Goal: Task Accomplishment & Management: Use online tool/utility

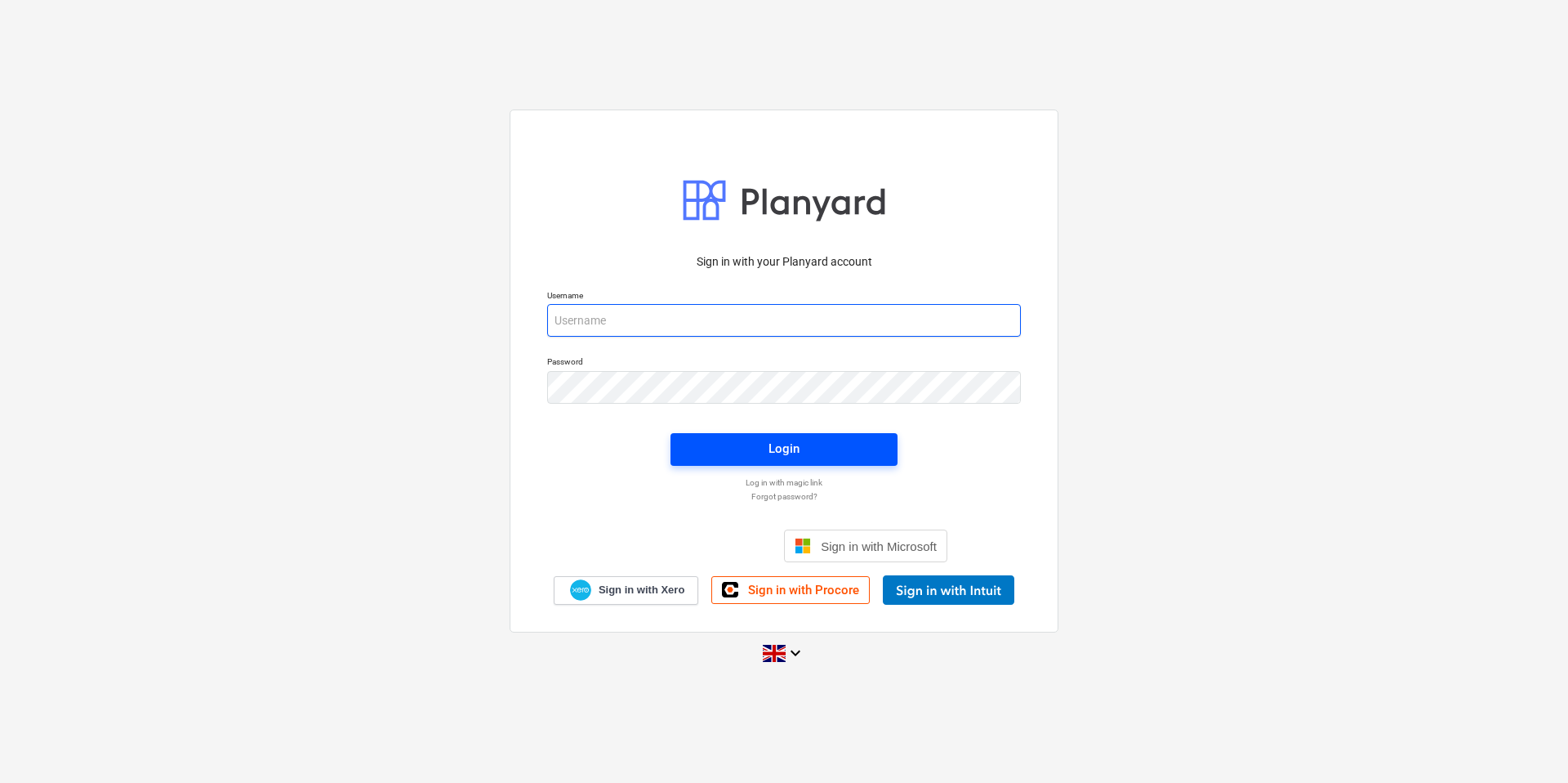
type input "[PERSON_NAME][EMAIL_ADDRESS][DOMAIN_NAME]"
click at [718, 455] on span "Login" at bounding box center [784, 449] width 188 height 22
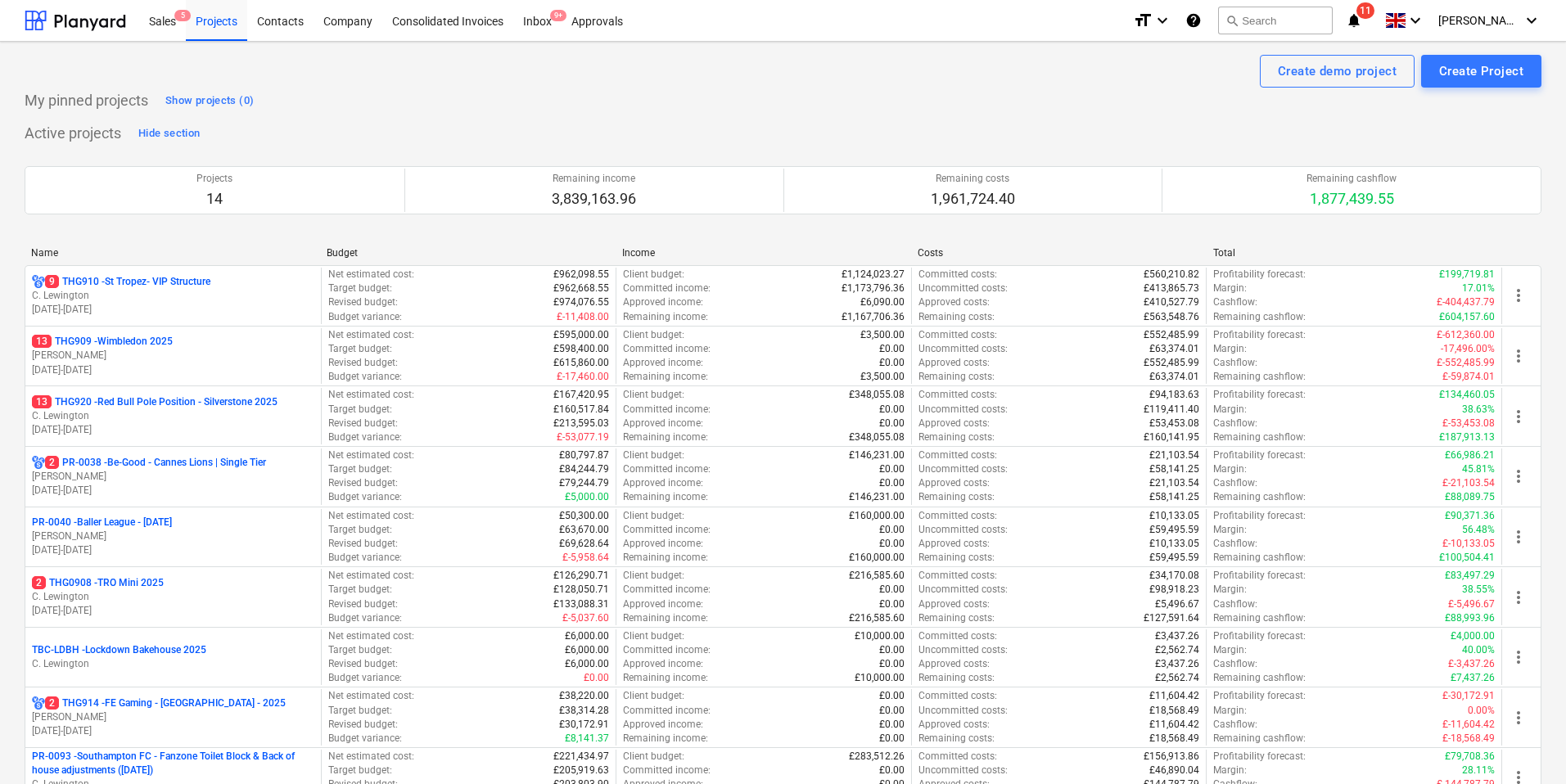
scroll to position [456, 0]
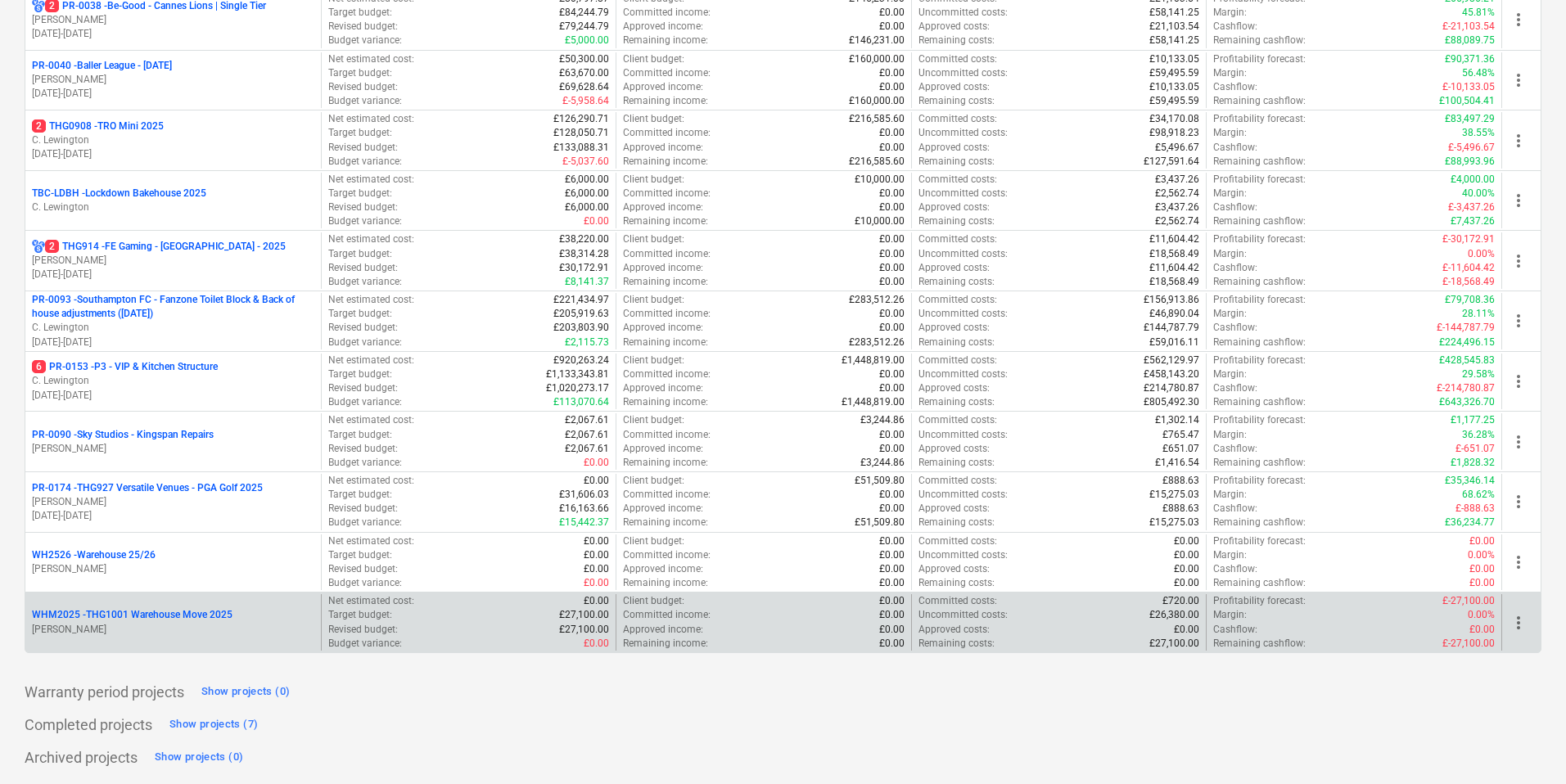
click at [154, 596] on div "WHM2025 - THG1001 Warehouse Move 2025 T. McKeown" at bounding box center [173, 621] width 295 height 56
click at [151, 615] on p "WHM2025 - THG1001 Warehouse Move 2025" at bounding box center [131, 615] width 201 height 14
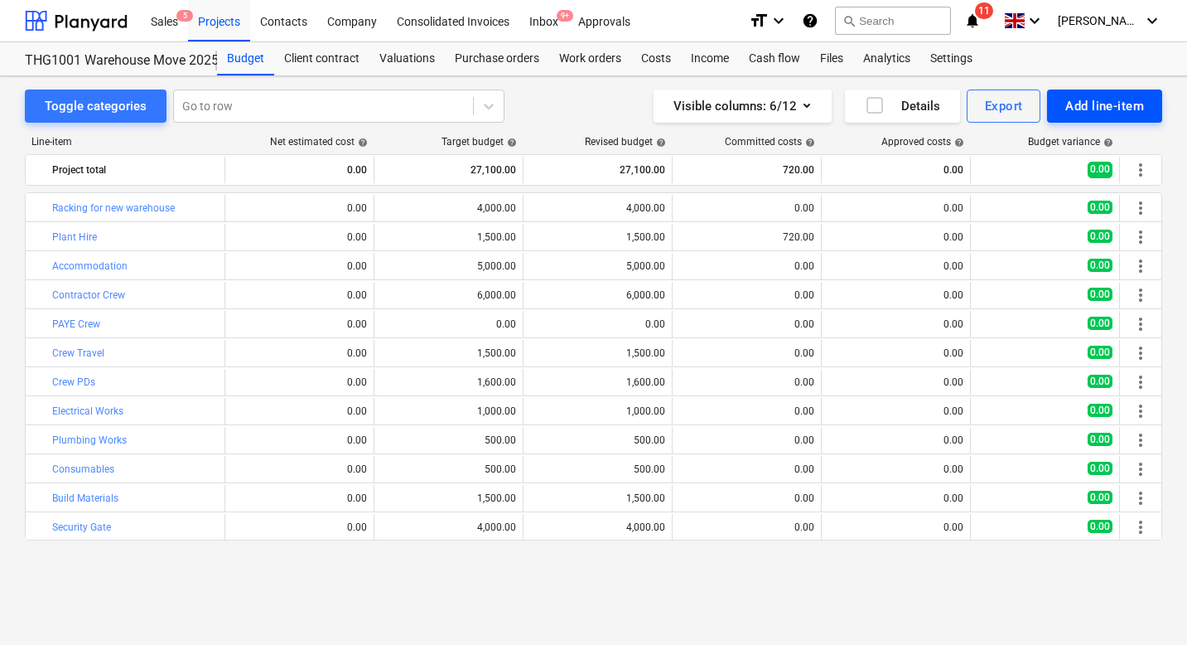
click at [1076, 99] on div "Add line-item" at bounding box center [1104, 106] width 79 height 22
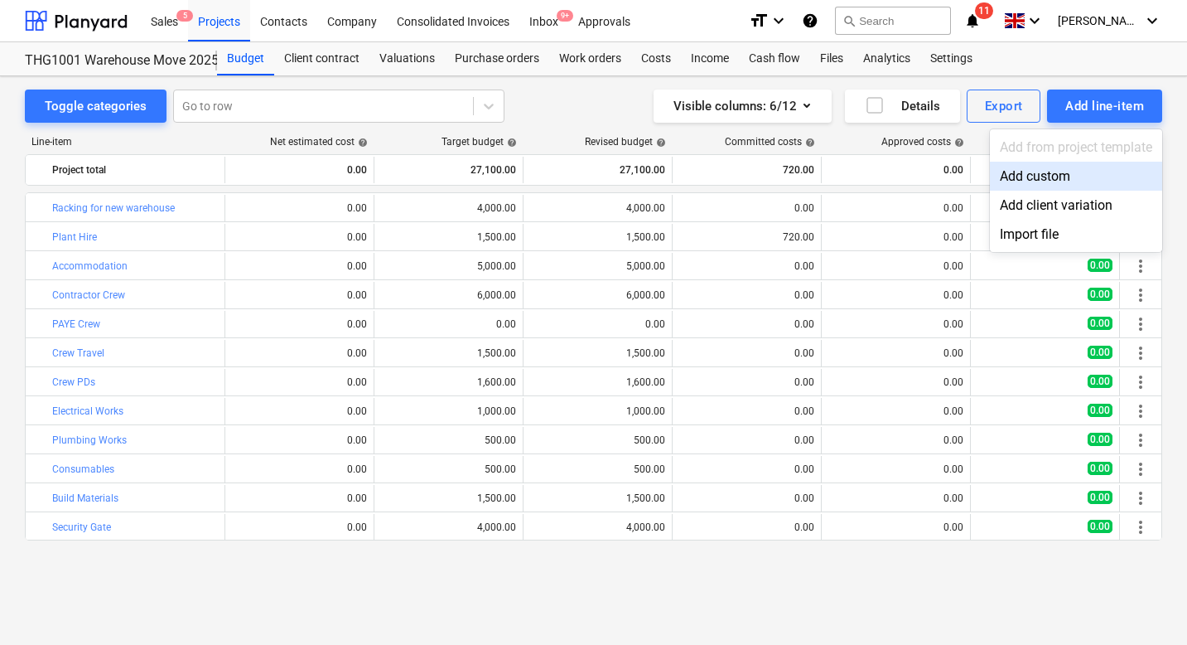
click at [1068, 182] on div "Add custom" at bounding box center [1076, 176] width 172 height 29
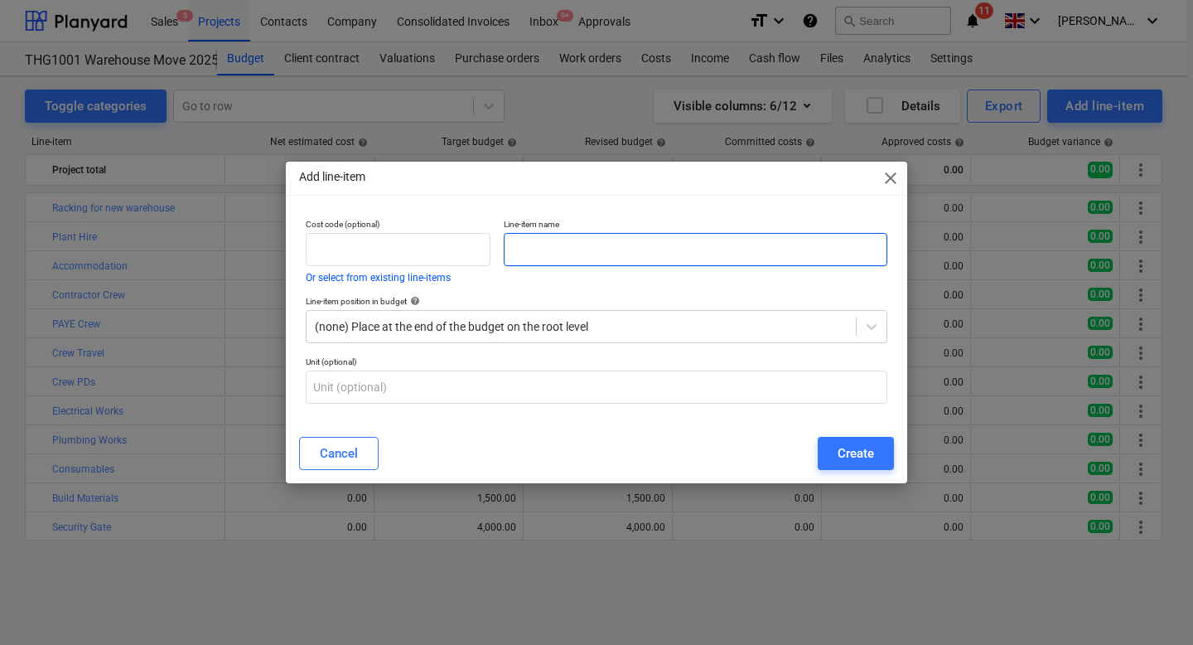
click at [681, 257] on input "text" at bounding box center [696, 249] width 384 height 33
type input "Staff Lockers"
click at [847, 460] on div "Create" at bounding box center [856, 453] width 36 height 22
